Goal: Task Accomplishment & Management: Manage account settings

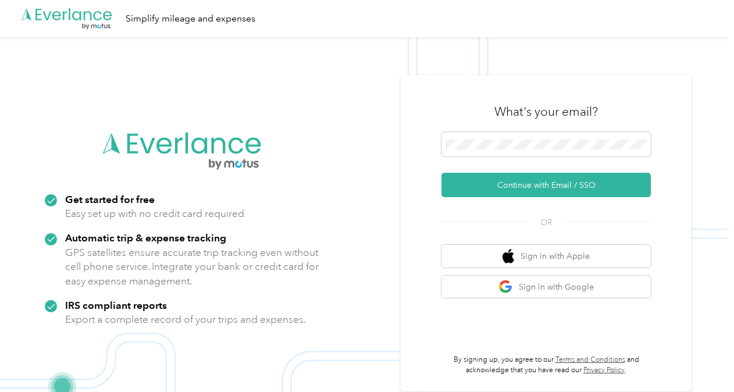
click at [490, 130] on div "What's your email?" at bounding box center [545, 111] width 209 height 41
click at [489, 138] on span at bounding box center [545, 144] width 209 height 24
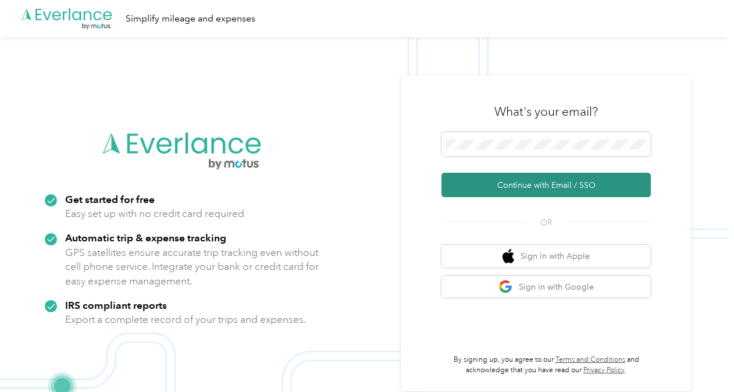
click at [554, 190] on button "Continue with Email / SSO" at bounding box center [545, 185] width 209 height 24
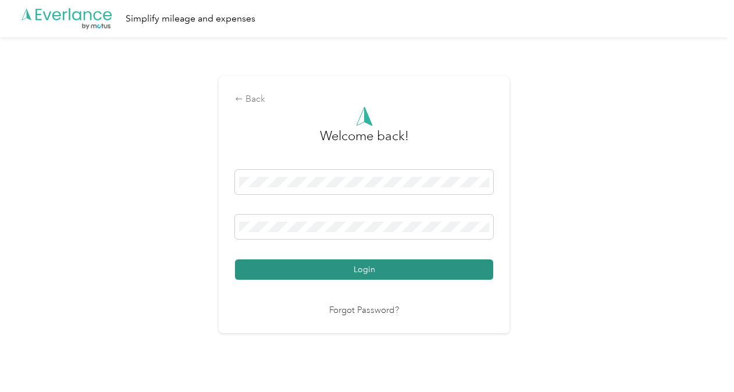
click at [368, 262] on button "Login" at bounding box center [364, 269] width 258 height 20
